Goal: Connect with others: Connect with other users

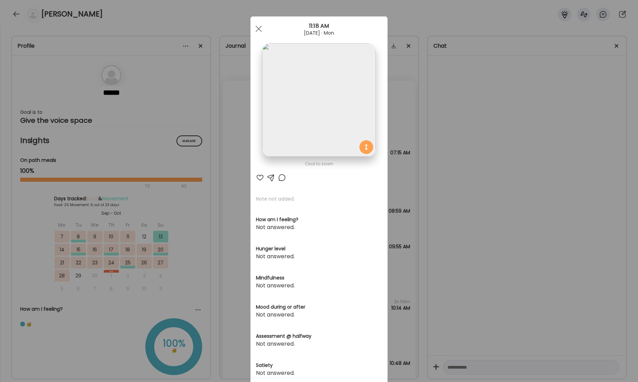
scroll to position [21430, 0]
click at [259, 28] on span at bounding box center [259, 29] width 6 height 6
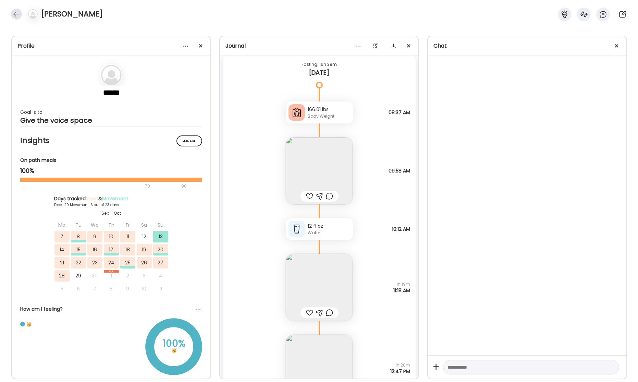
click at [17, 14] on div at bounding box center [16, 14] width 11 height 11
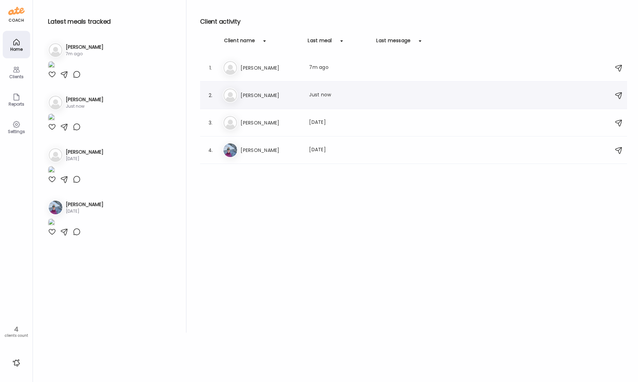
click at [267, 99] on h3 "[PERSON_NAME]" at bounding box center [271, 95] width 60 height 8
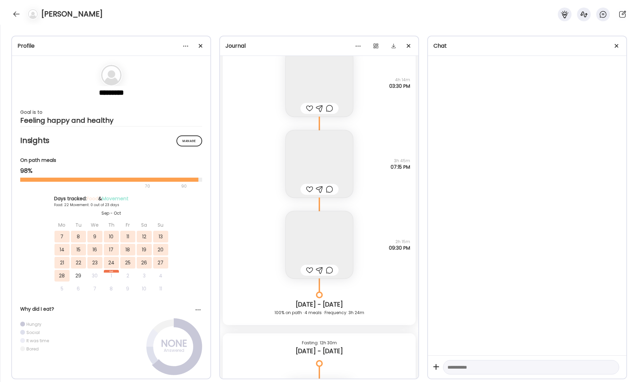
scroll to position [19659, 0]
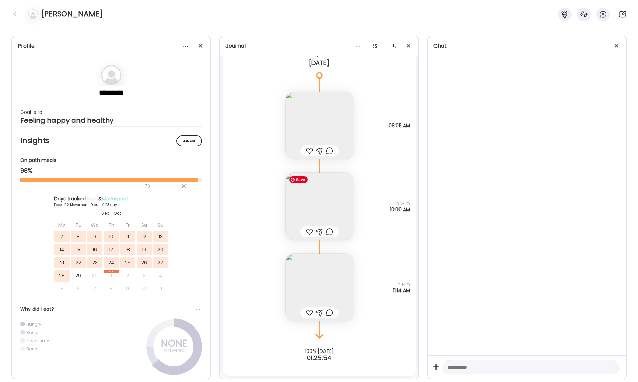
click at [322, 213] on img at bounding box center [319, 206] width 67 height 67
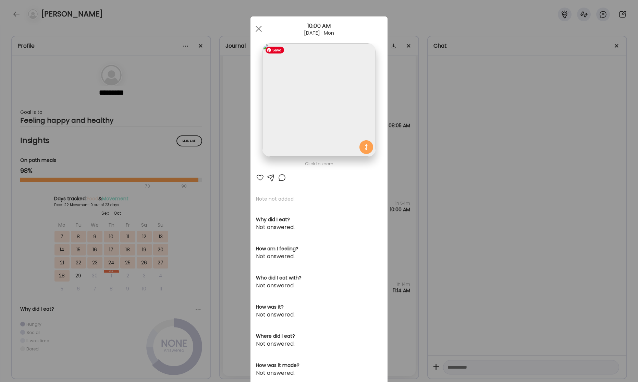
click at [341, 126] on img at bounding box center [319, 100] width 114 height 114
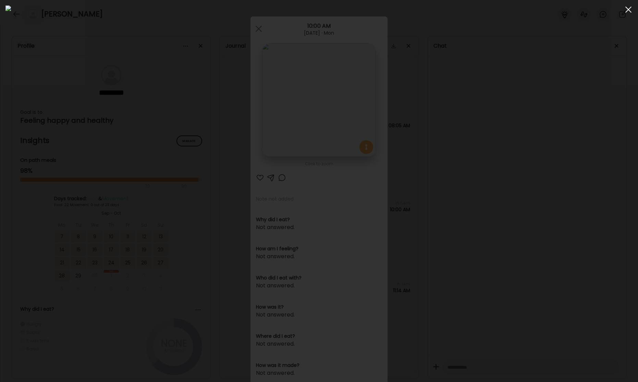
click at [631, 10] on div at bounding box center [629, 10] width 14 height 14
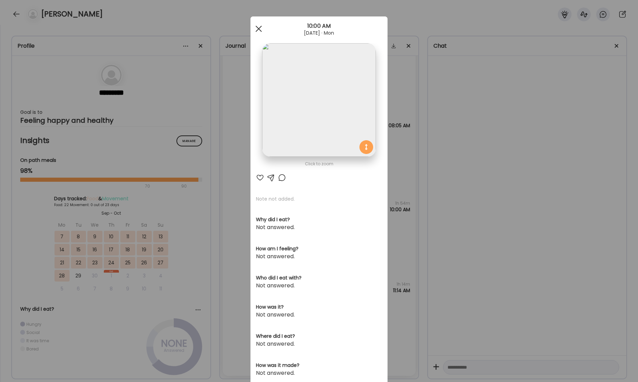
click at [258, 30] on span at bounding box center [259, 29] width 6 height 6
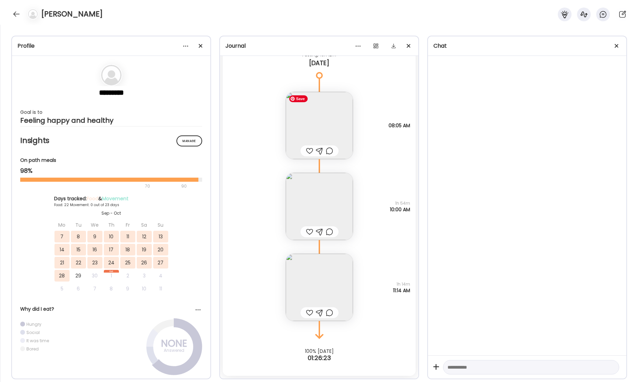
click at [333, 123] on img at bounding box center [319, 125] width 67 height 67
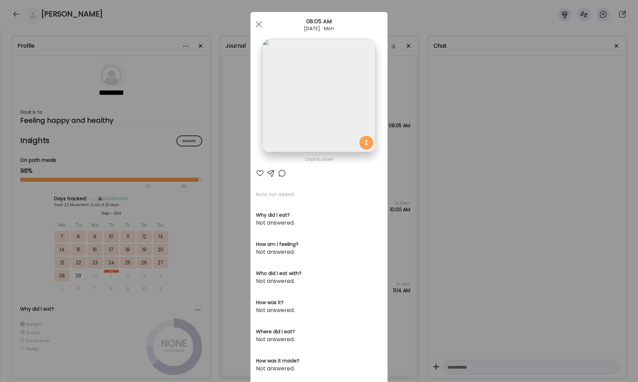
scroll to position [0, 0]
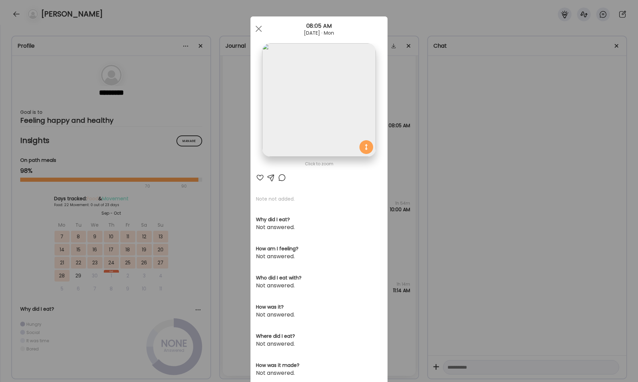
click at [261, 31] on span at bounding box center [259, 29] width 6 height 6
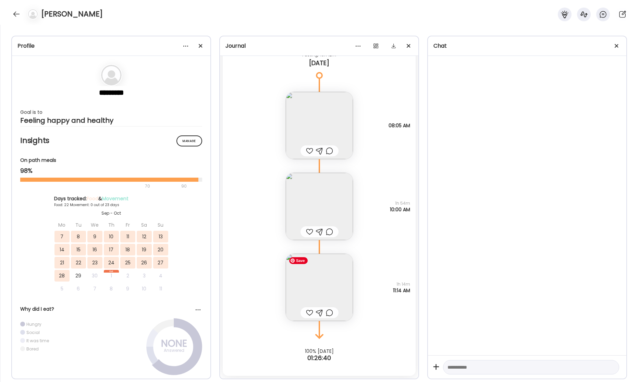
click at [321, 286] on img at bounding box center [319, 287] width 67 height 67
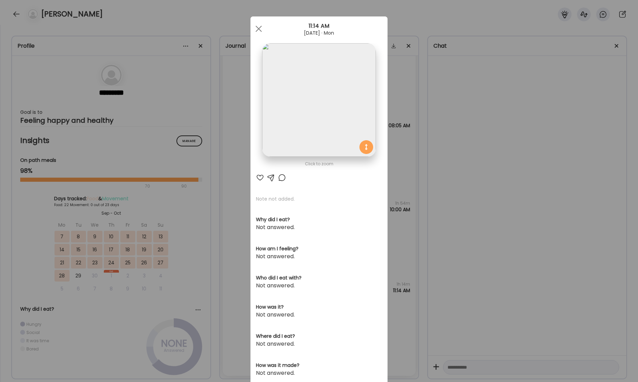
drag, startPoint x: 256, startPoint y: 29, endPoint x: 334, endPoint y: 23, distance: 78.1
click at [257, 29] on div at bounding box center [259, 29] width 14 height 14
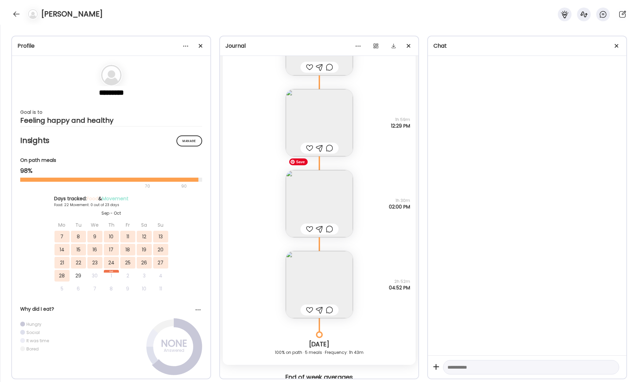
scroll to position [19421, 0]
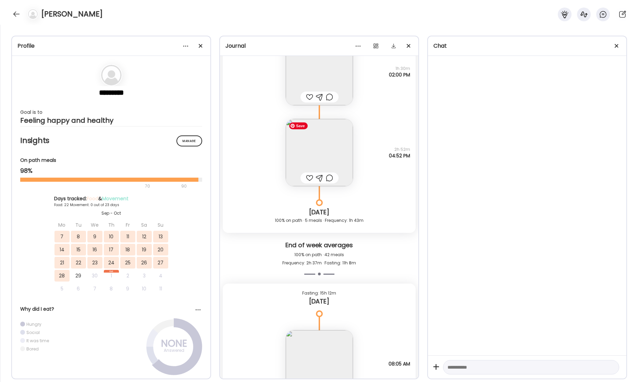
click at [326, 155] on img at bounding box center [319, 152] width 67 height 67
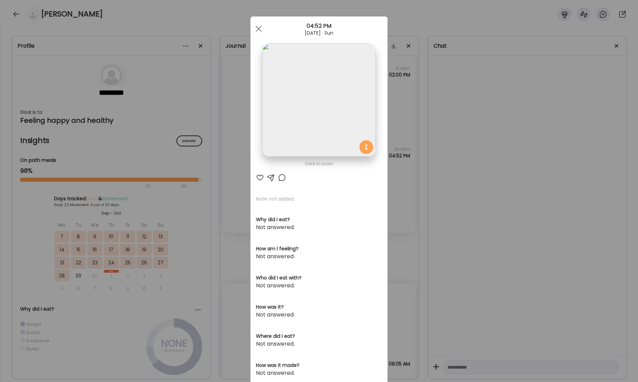
click at [336, 128] on img at bounding box center [319, 100] width 114 height 114
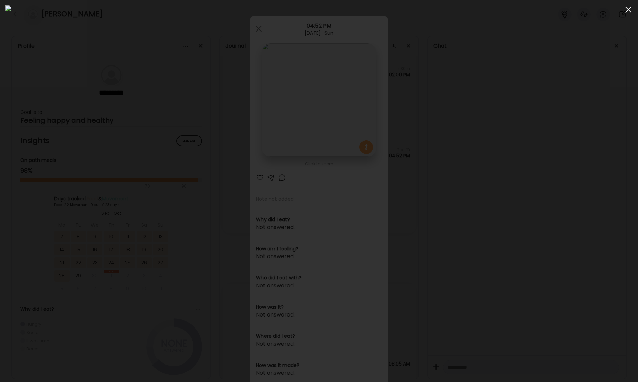
click at [628, 11] on span at bounding box center [629, 10] width 6 height 6
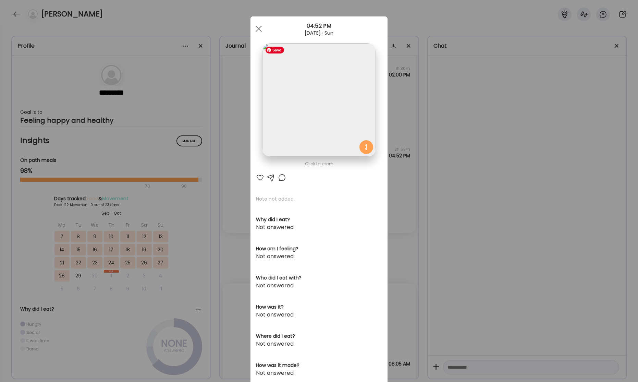
click at [328, 124] on img at bounding box center [319, 100] width 114 height 114
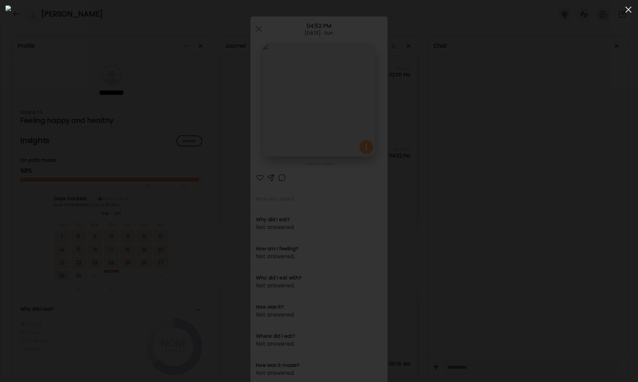
click at [627, 9] on div at bounding box center [629, 10] width 14 height 14
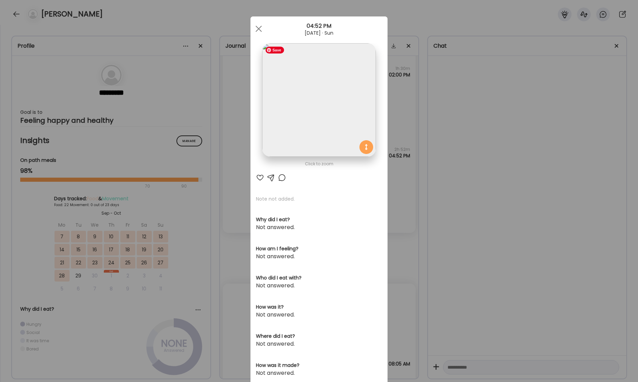
click at [323, 121] on img at bounding box center [319, 100] width 114 height 114
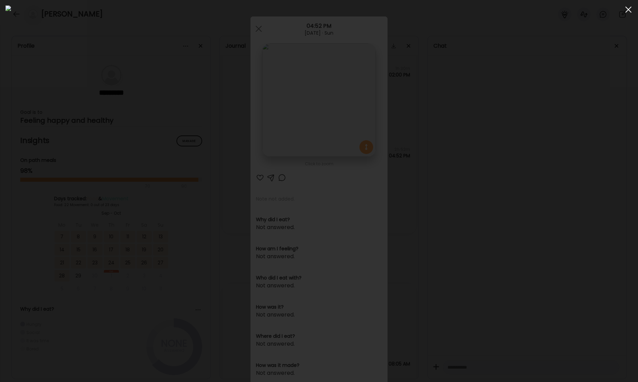
click at [631, 10] on div at bounding box center [629, 10] width 14 height 14
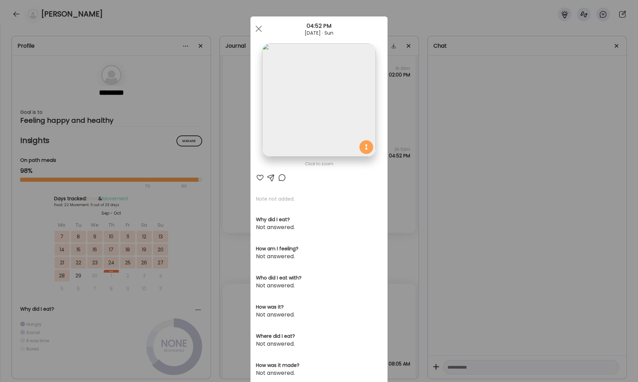
click at [259, 31] on div at bounding box center [259, 29] width 14 height 14
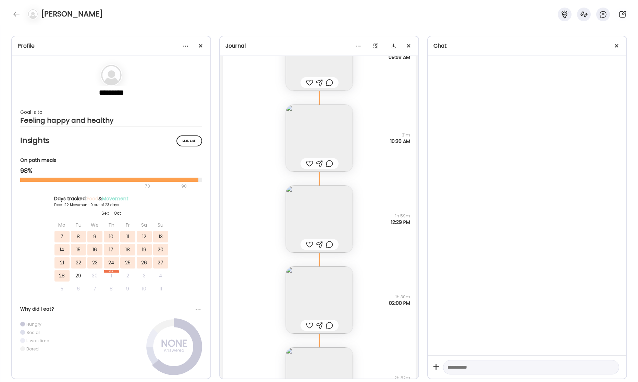
scroll to position [19740, 0]
